Goal: Transaction & Acquisition: Purchase product/service

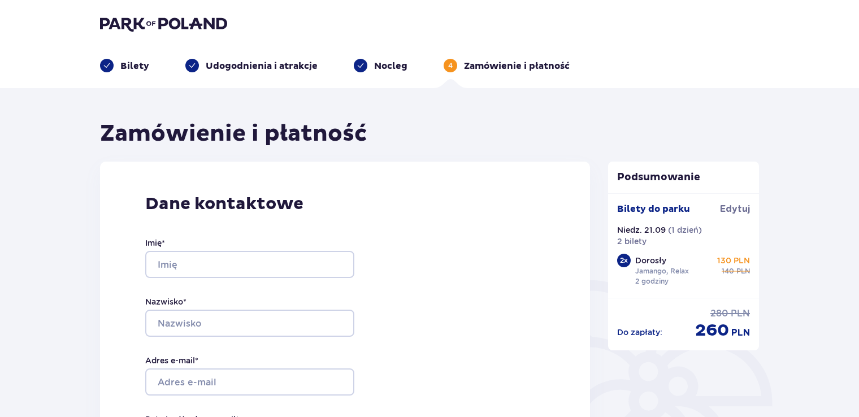
scroll to position [339, 0]
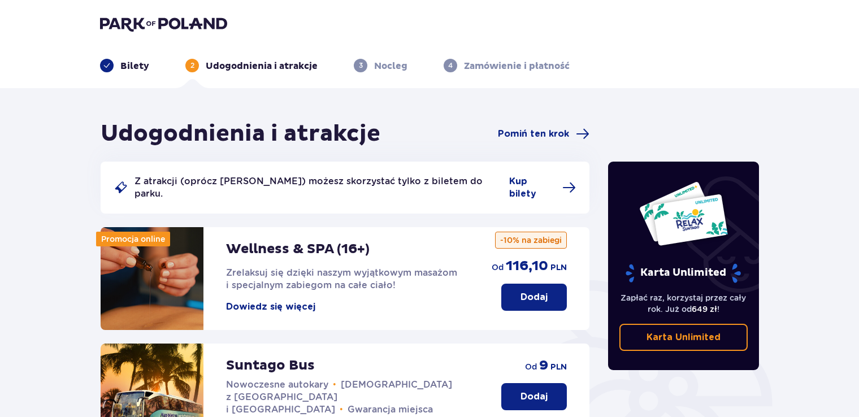
click at [118, 64] on div "Bilety" at bounding box center [124, 66] width 49 height 14
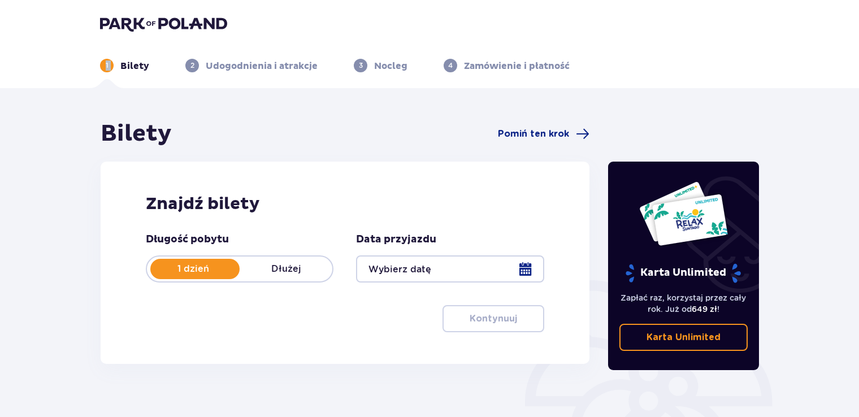
scroll to position [57, 0]
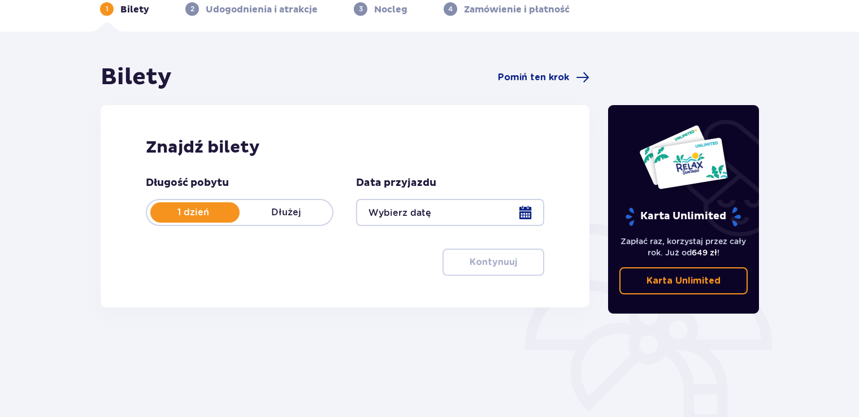
click at [527, 208] on div at bounding box center [450, 212] width 188 height 27
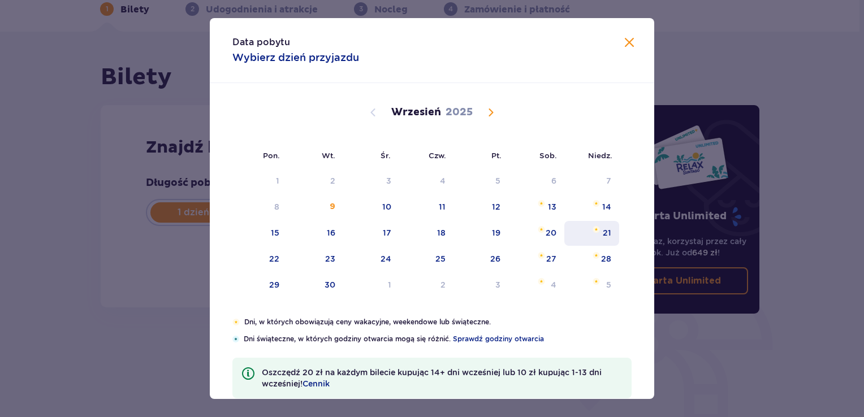
click at [596, 238] on div "21" at bounding box center [591, 233] width 55 height 25
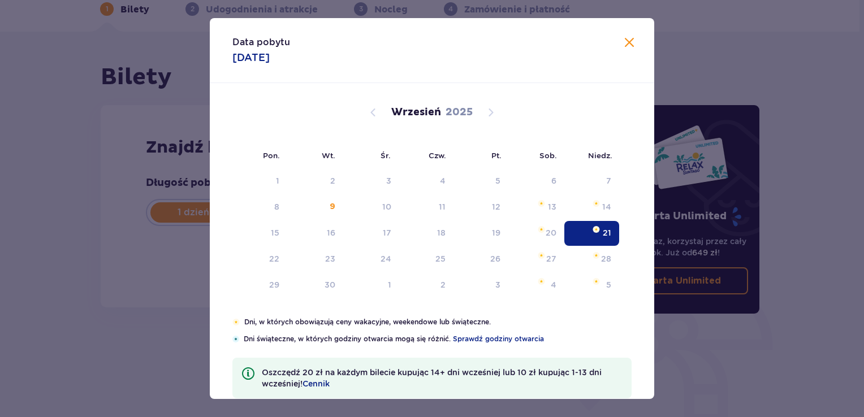
type input "21.09.25"
click at [609, 227] on div "21" at bounding box center [591, 233] width 55 height 25
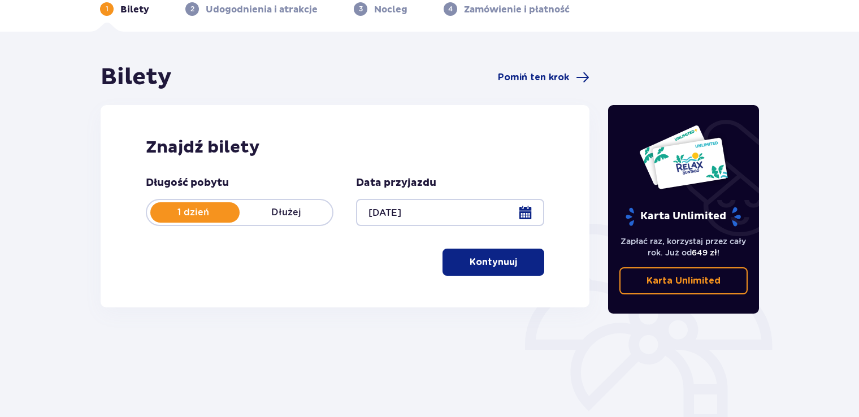
click at [513, 260] on span "button" at bounding box center [520, 263] width 14 height 14
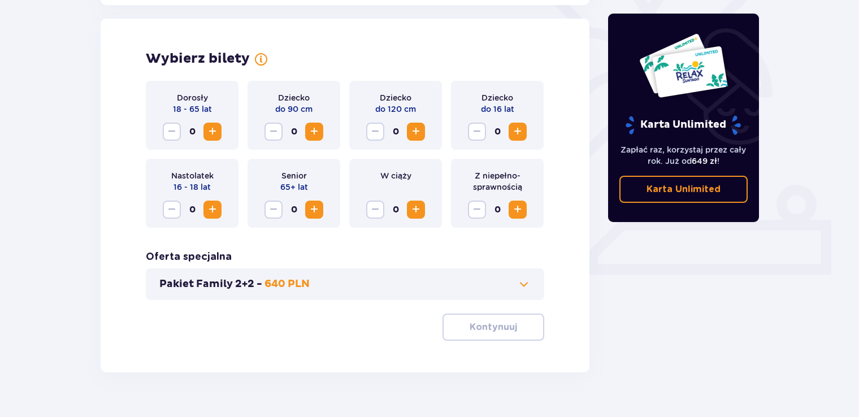
scroll to position [314, 0]
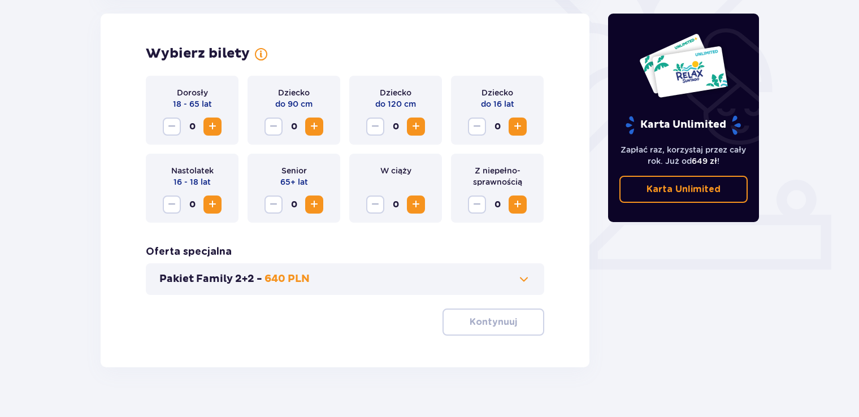
drag, startPoint x: 210, startPoint y: 120, endPoint x: 206, endPoint y: 127, distance: 7.1
click at [208, 120] on span "Increase" at bounding box center [213, 127] width 14 height 14
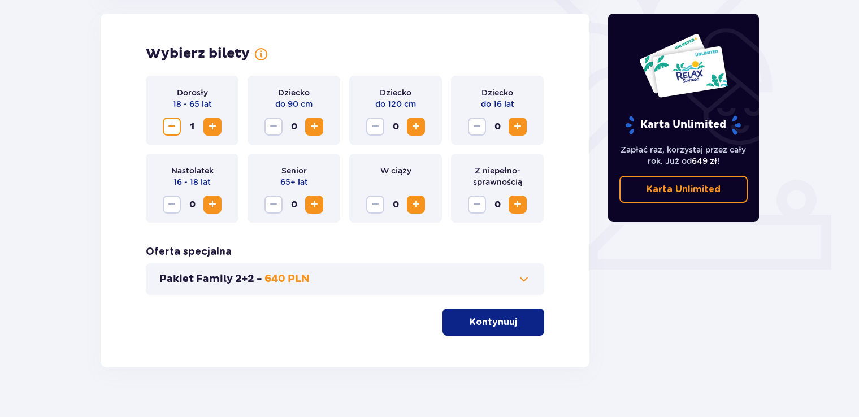
click at [208, 129] on span "Increase" at bounding box center [213, 127] width 14 height 14
click at [513, 317] on span "button" at bounding box center [520, 322] width 14 height 14
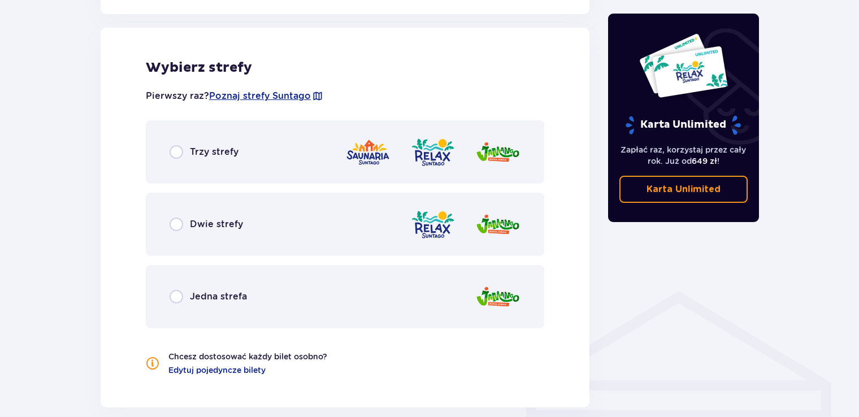
scroll to position [628, 0]
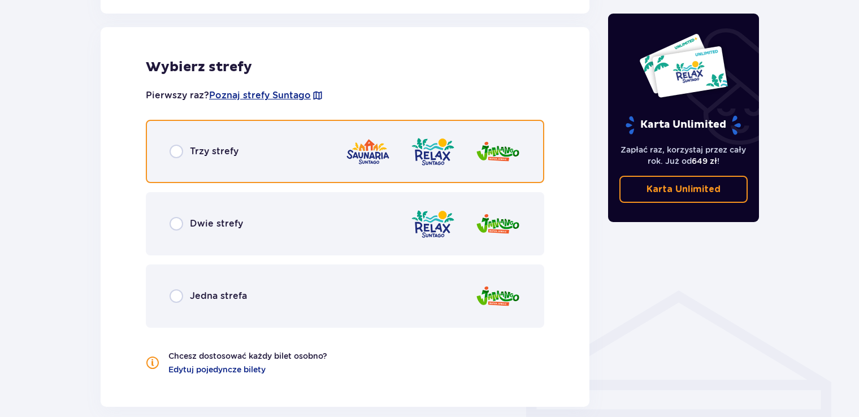
click at [171, 154] on input "radio" at bounding box center [177, 152] width 14 height 14
radio input "true"
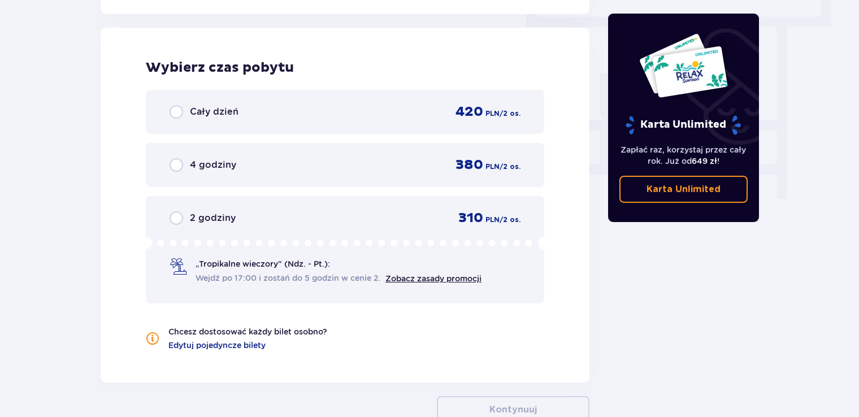
scroll to position [1021, 0]
drag, startPoint x: 173, startPoint y: 227, endPoint x: 181, endPoint y: 235, distance: 11.2
click at [173, 227] on div "2 godziny 310 PLN / 2 os. „Tropikalne wieczory" (Ndz. - Pt.): Wejdź po 17:00 i …" at bounding box center [345, 249] width 399 height 107
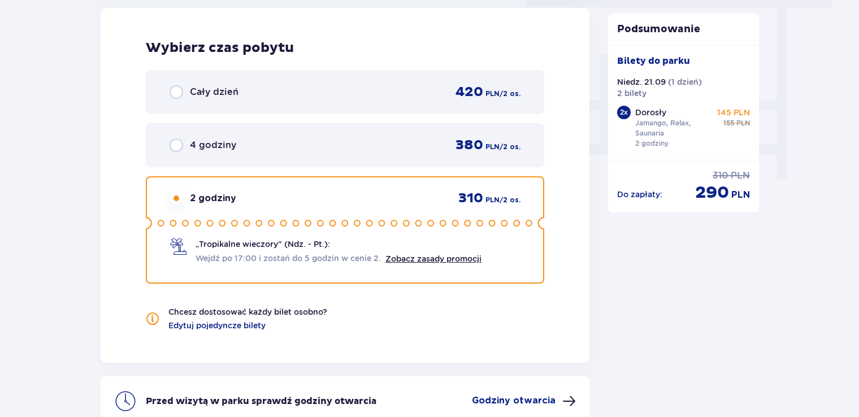
scroll to position [1156, 0]
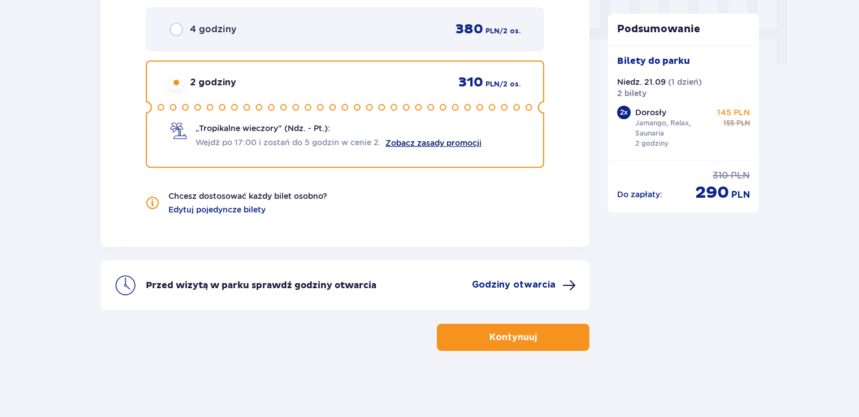
click at [461, 140] on link "Zobacz zasady promocji" at bounding box center [434, 143] width 96 height 9
click at [553, 333] on button "Kontynuuj" at bounding box center [513, 337] width 153 height 27
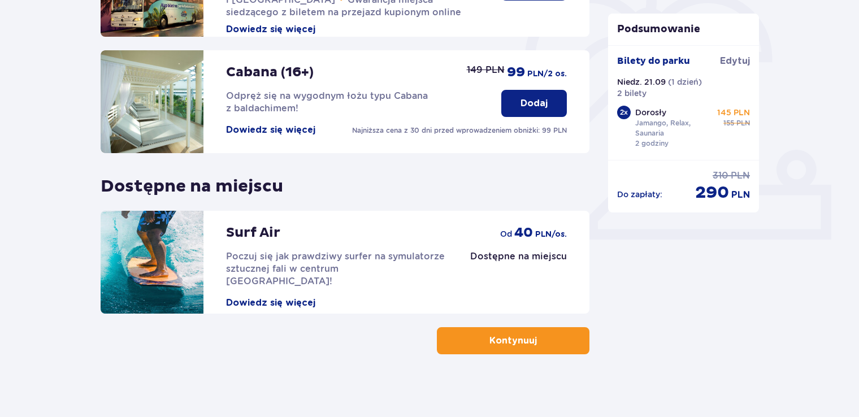
scroll to position [349, 0]
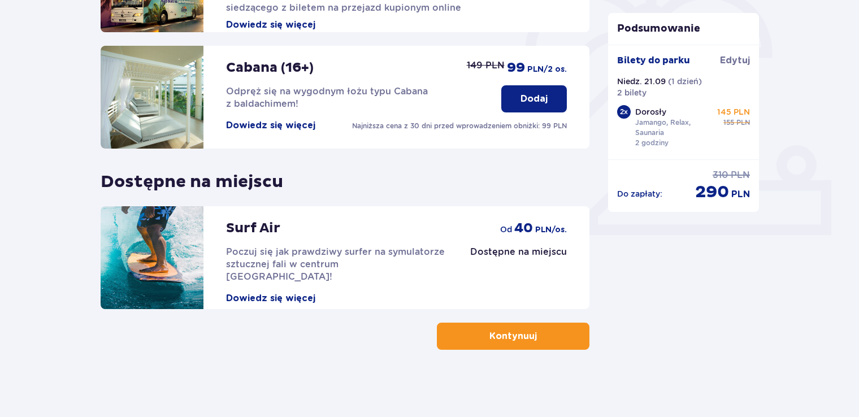
click at [507, 330] on p "Kontynuuj" at bounding box center [513, 336] width 47 height 12
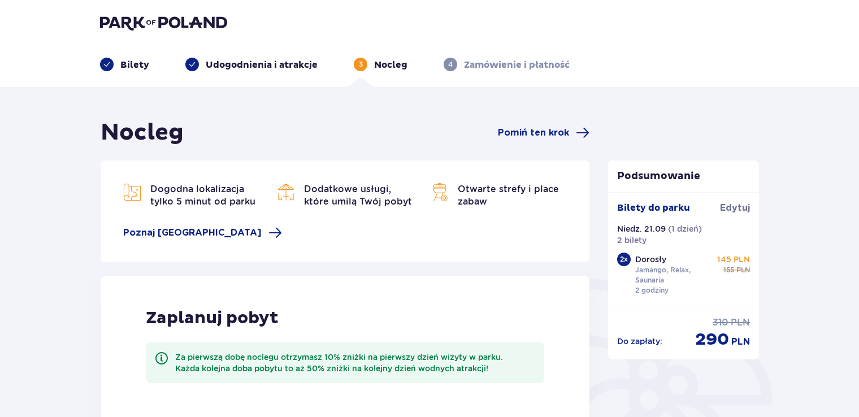
scroll to position [3, 0]
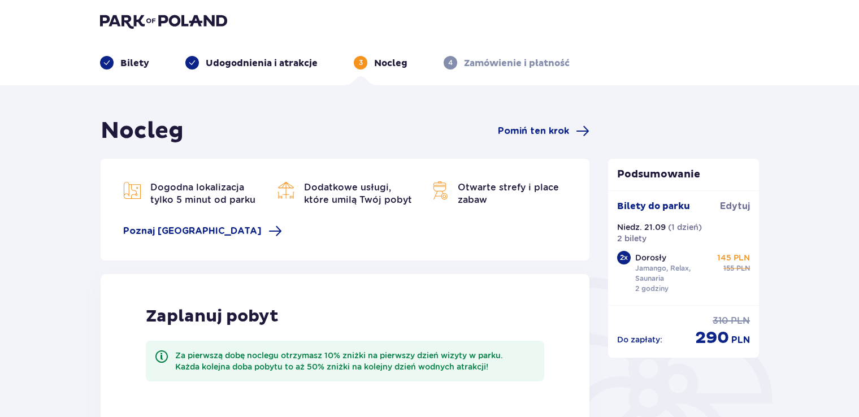
drag, startPoint x: 132, startPoint y: 53, endPoint x: 131, endPoint y: 64, distance: 11.4
click at [132, 53] on div "Bilety Udogodnienia i atrakcje 3 Nocleg 4 Zamówienie i płatność" at bounding box center [429, 49] width 677 height 41
click at [129, 70] on header "Bilety Udogodnienia i atrakcje 3 Nocleg 4 Zamówienie i płatność" at bounding box center [429, 41] width 859 height 88
click at [133, 62] on p "Bilety" at bounding box center [134, 63] width 29 height 12
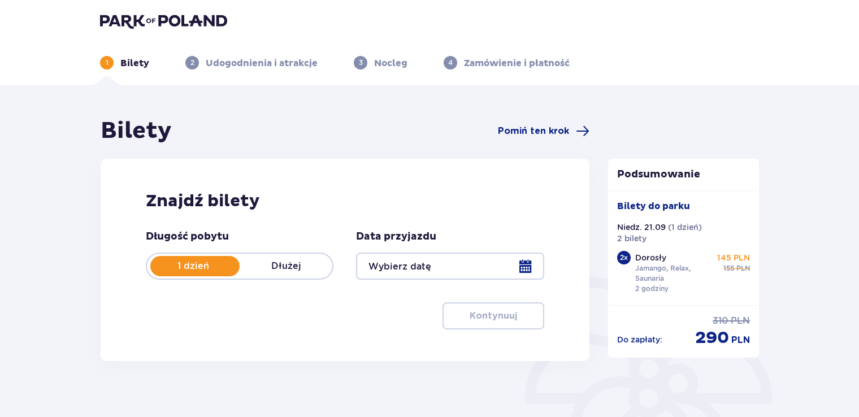
type input "21.09.25"
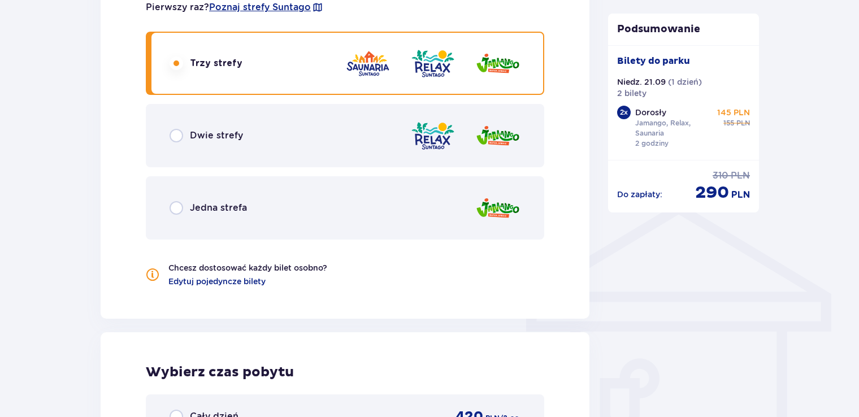
scroll to position [622, 0]
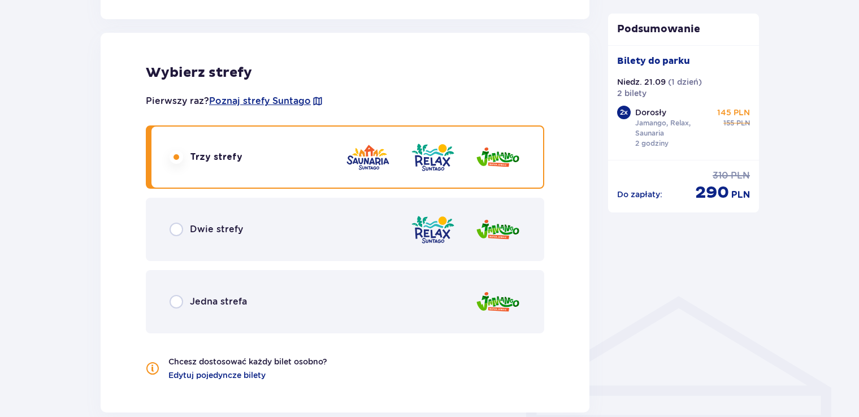
click at [252, 234] on div "Dwie strefy" at bounding box center [345, 229] width 399 height 63
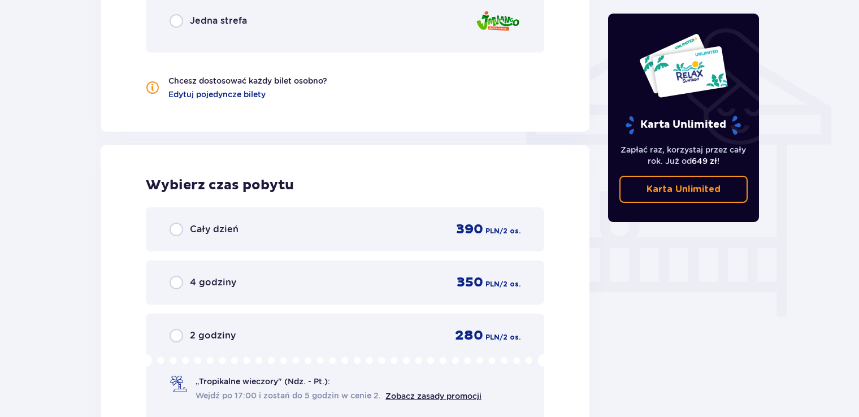
scroll to position [1021, 0]
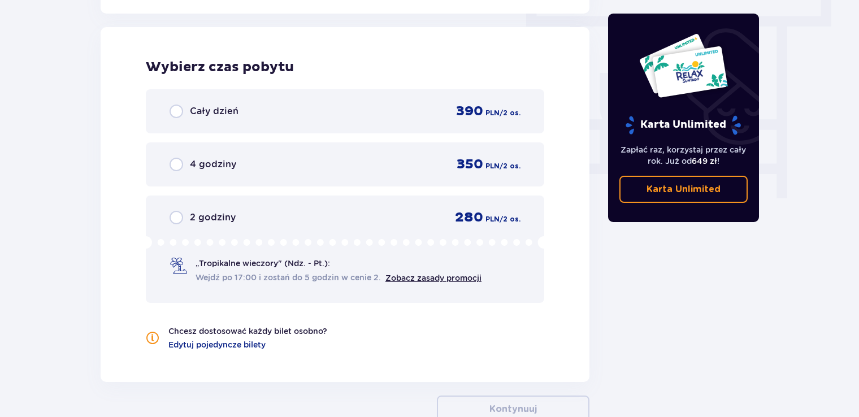
click at [231, 260] on p "„Tropikalne wieczory" (Ndz. - Pt.):" at bounding box center [263, 263] width 135 height 11
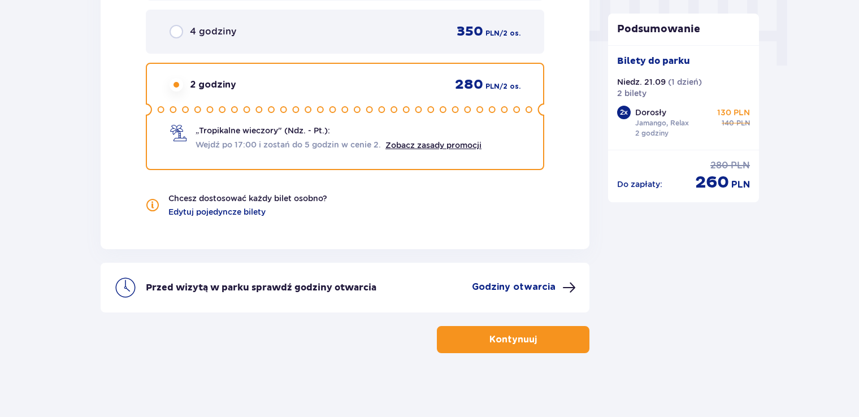
scroll to position [1156, 0]
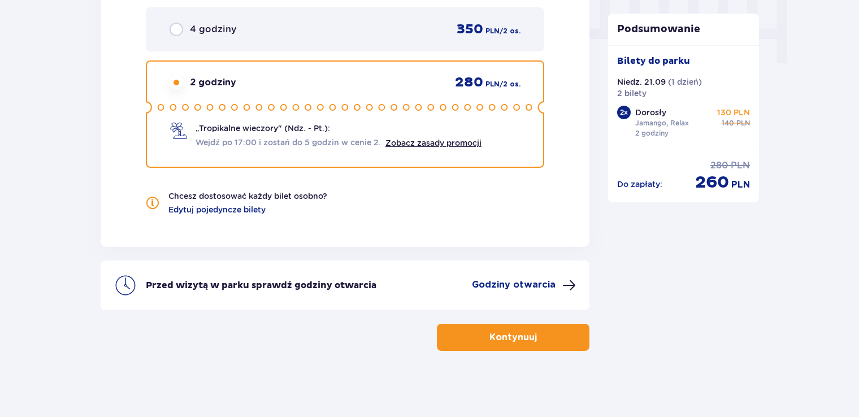
click at [520, 336] on p "Kontynuuj" at bounding box center [513, 337] width 47 height 12
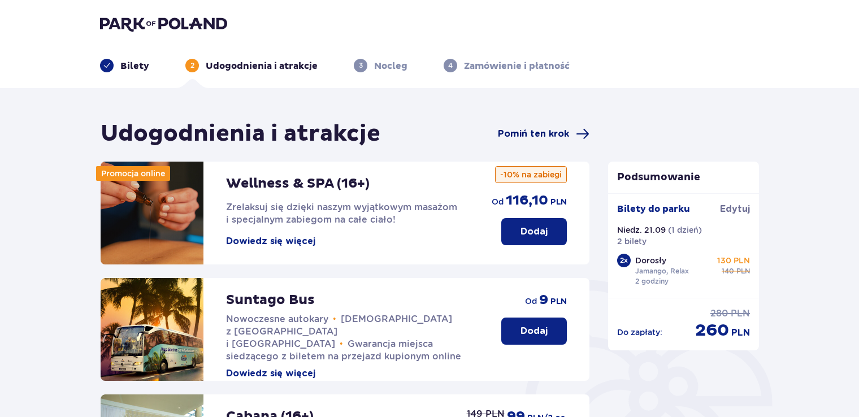
click at [551, 132] on span "Pomiń ten krok" at bounding box center [533, 134] width 71 height 12
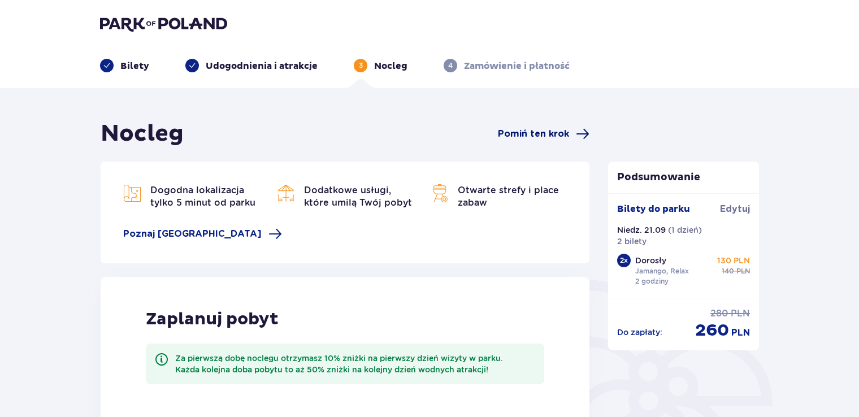
click at [551, 132] on span "Pomiń ten krok" at bounding box center [533, 134] width 71 height 12
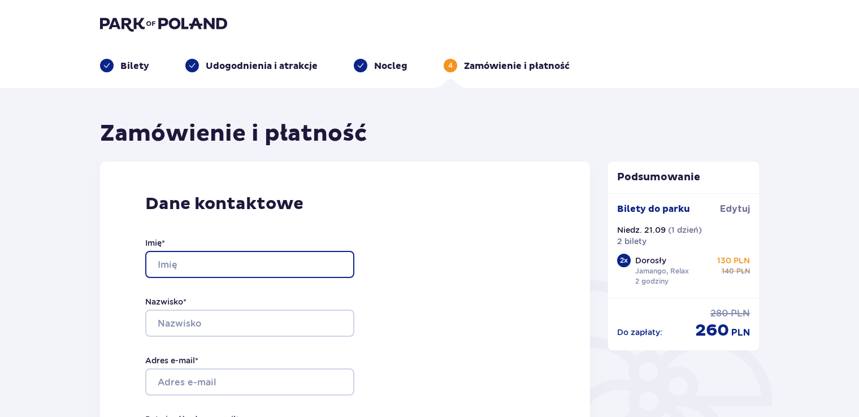
click at [189, 261] on input "Imię *" at bounding box center [249, 264] width 209 height 27
type input "Dominika"
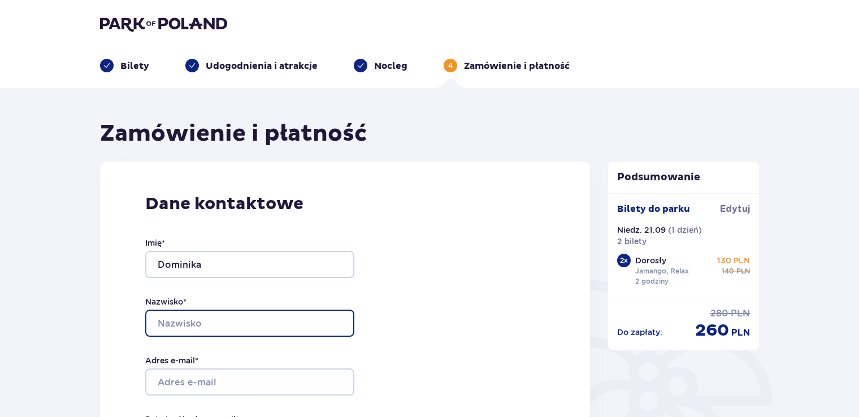
click at [157, 323] on input "Nazwisko *" at bounding box center [249, 323] width 209 height 27
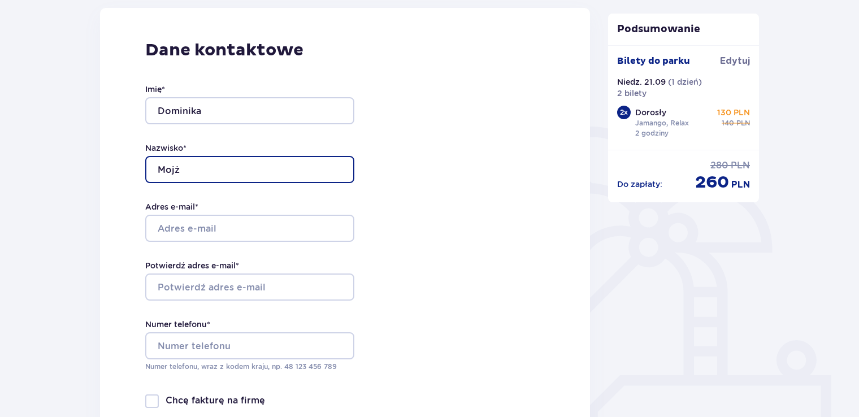
scroll to position [170, 0]
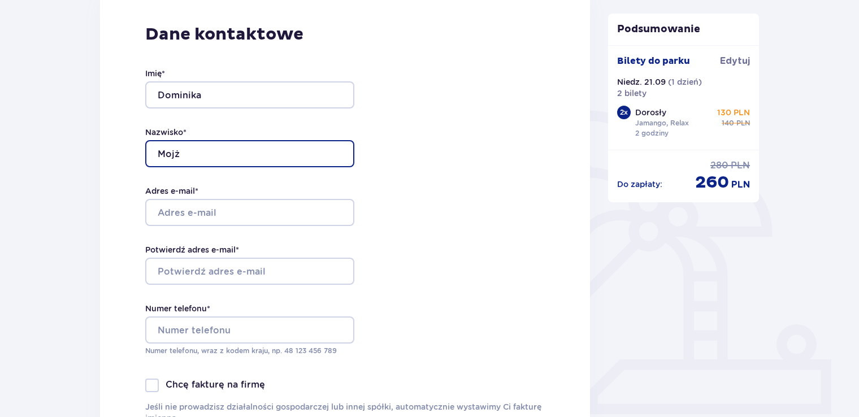
type input "Mojż"
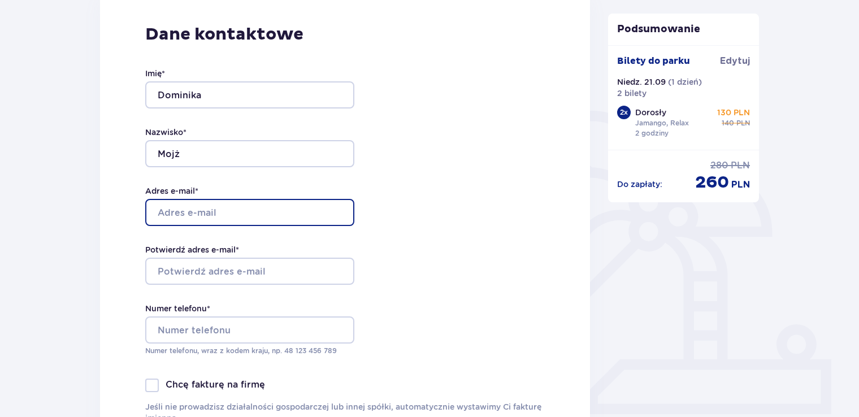
click at [216, 218] on input "Adres e-mail *" at bounding box center [249, 212] width 209 height 27
type input "dominikamojzuk1@o2.pl"
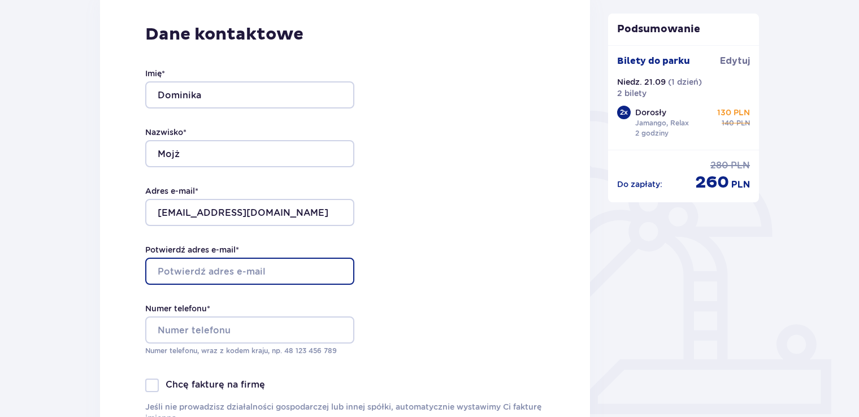
type input "dominikamojzuk1@o2.pl"
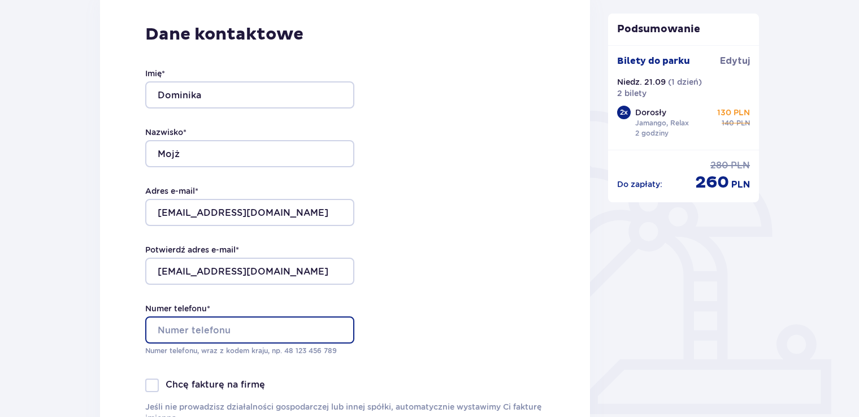
type input "506829945"
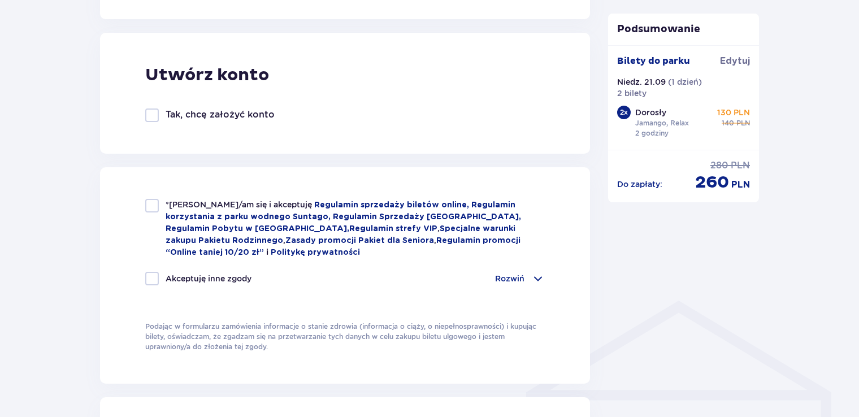
scroll to position [622, 0]
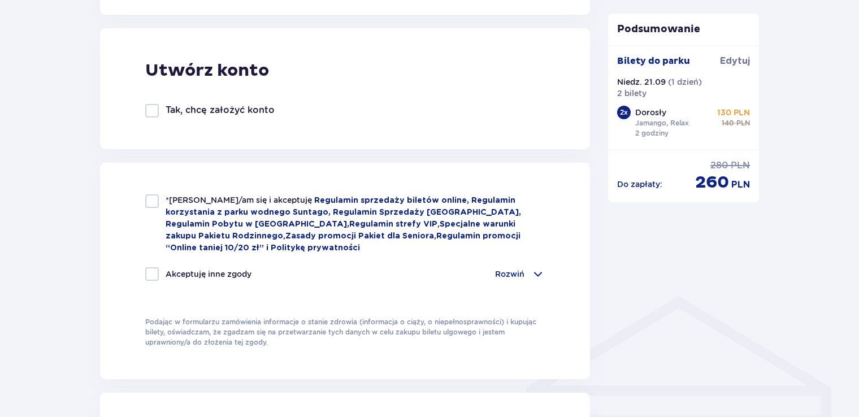
click at [149, 200] on div at bounding box center [152, 201] width 14 height 14
checkbox input "true"
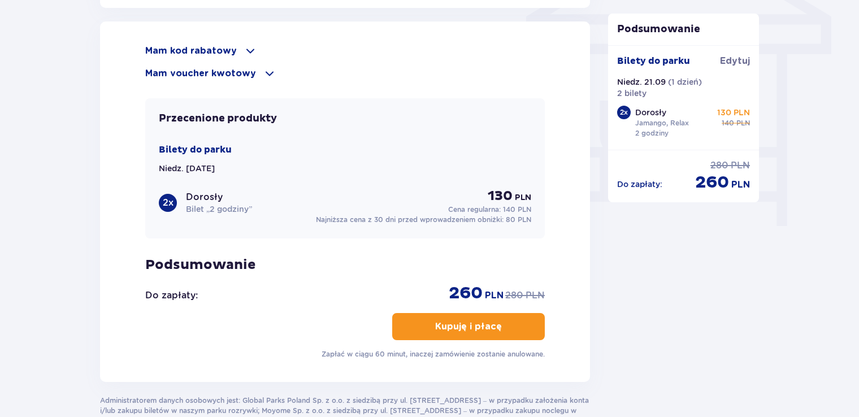
scroll to position [1018, 0]
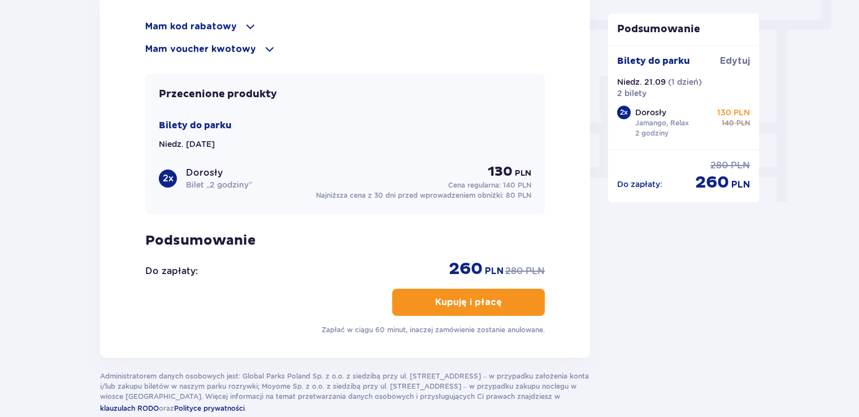
click at [498, 302] on span "button" at bounding box center [505, 303] width 14 height 14
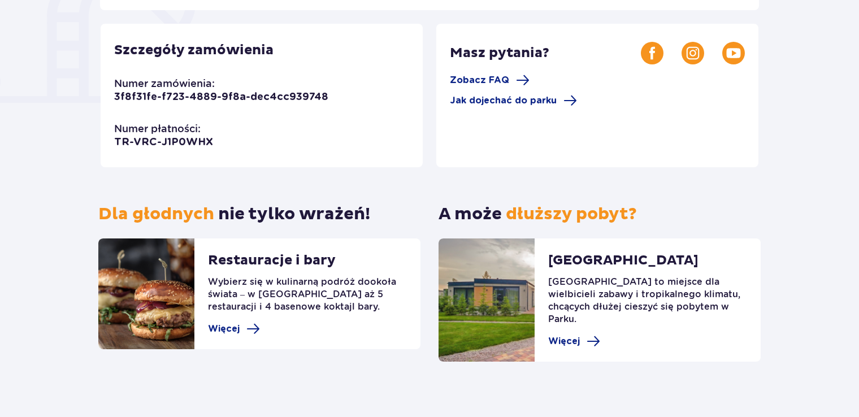
scroll to position [88, 0]
